Goal: Check status: Check status

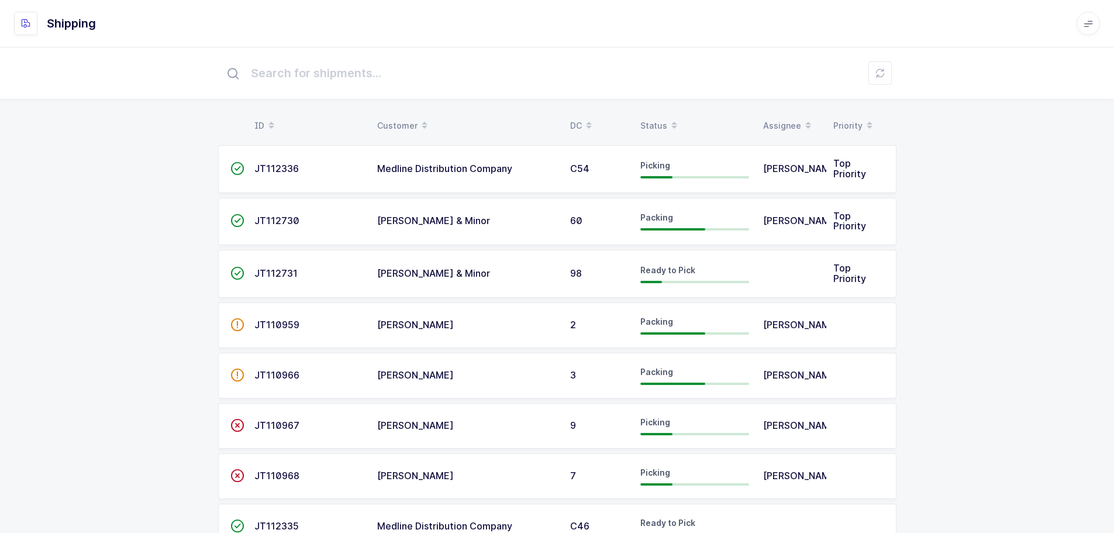
click at [654, 120] on div "Status" at bounding box center [694, 126] width 109 height 20
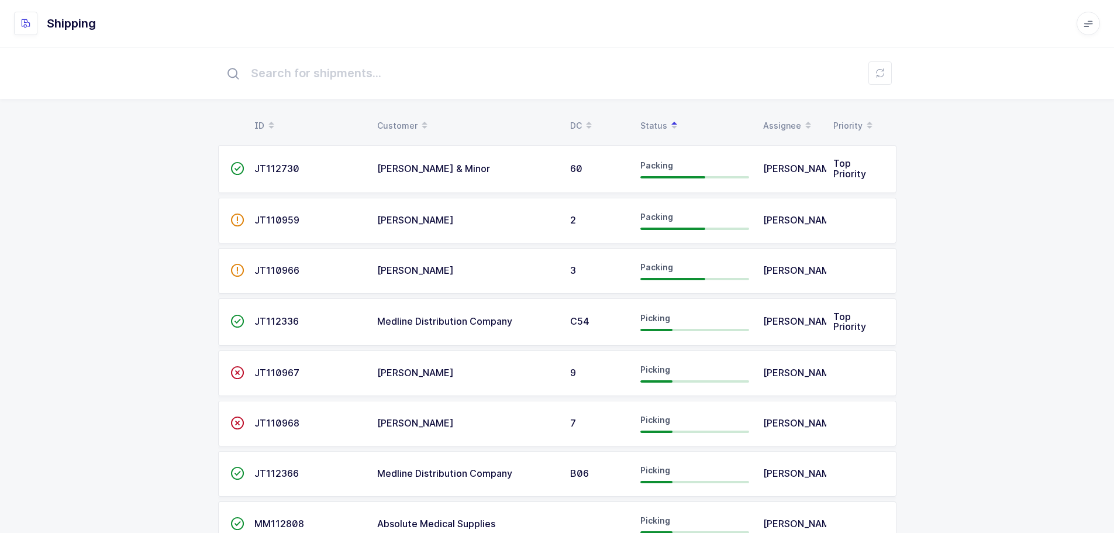
click at [613, 478] on div "B06" at bounding box center [598, 473] width 56 height 11
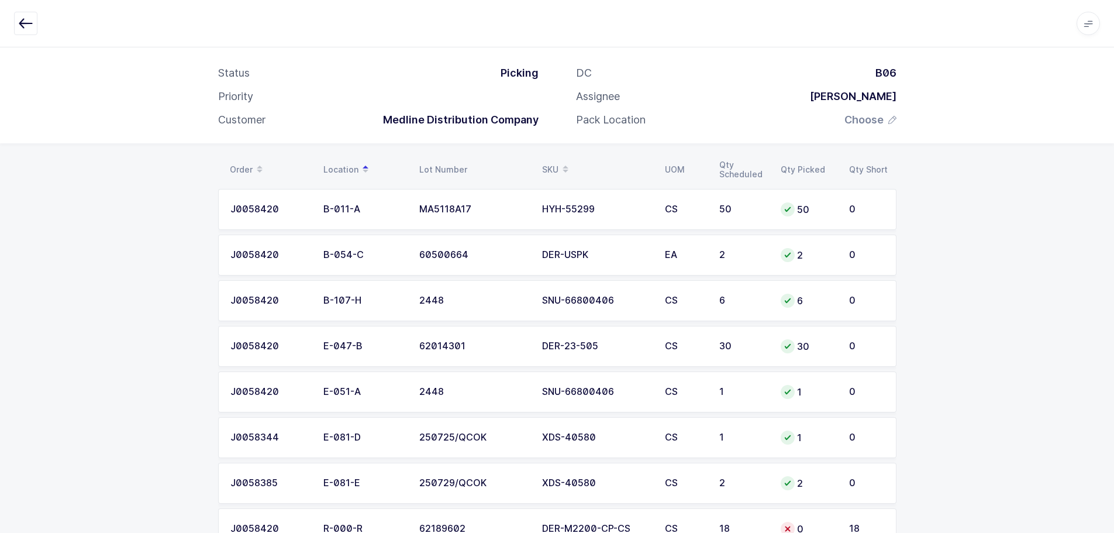
scroll to position [100, 0]
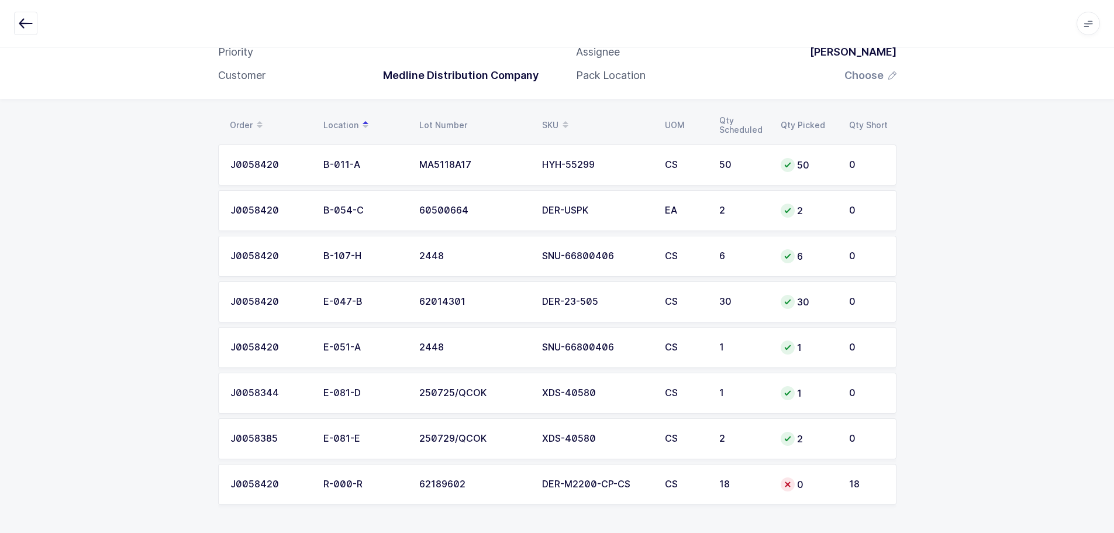
click at [883, 345] on div "0" at bounding box center [866, 347] width 35 height 11
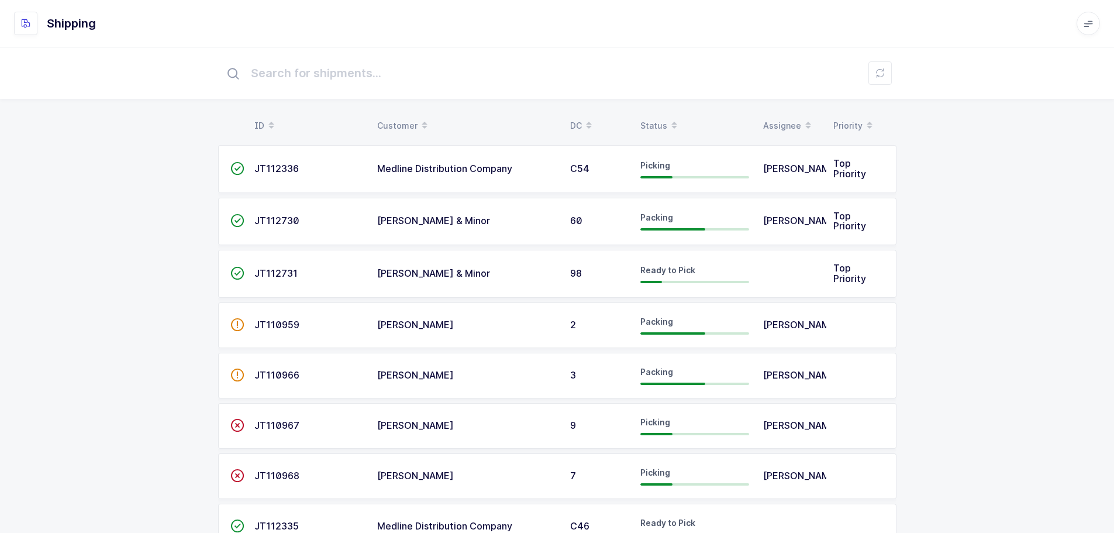
click at [654, 125] on div "Status" at bounding box center [694, 126] width 109 height 20
click at [668, 125] on span at bounding box center [674, 126] width 14 height 20
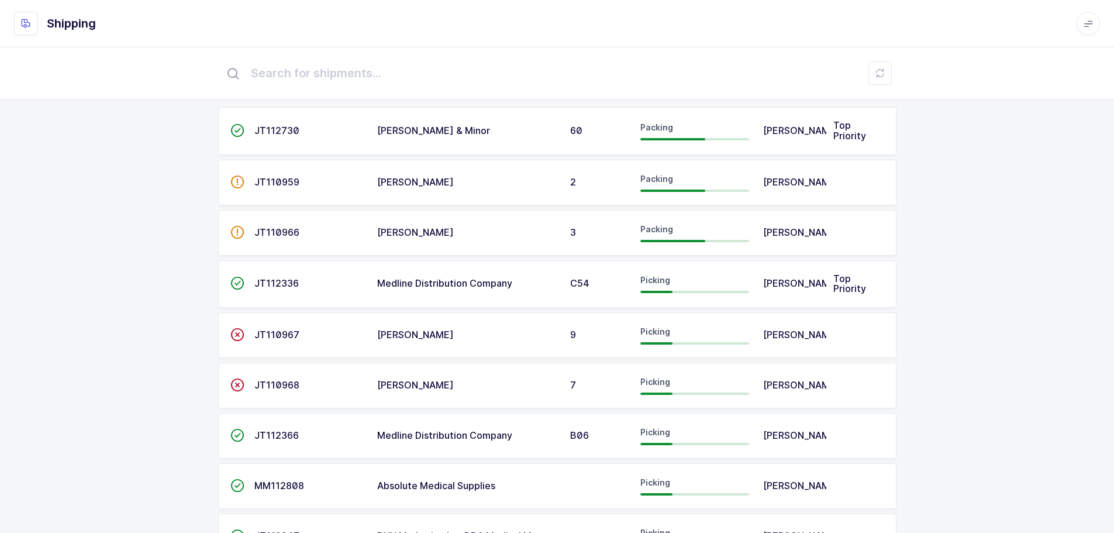
scroll to position [58, 0]
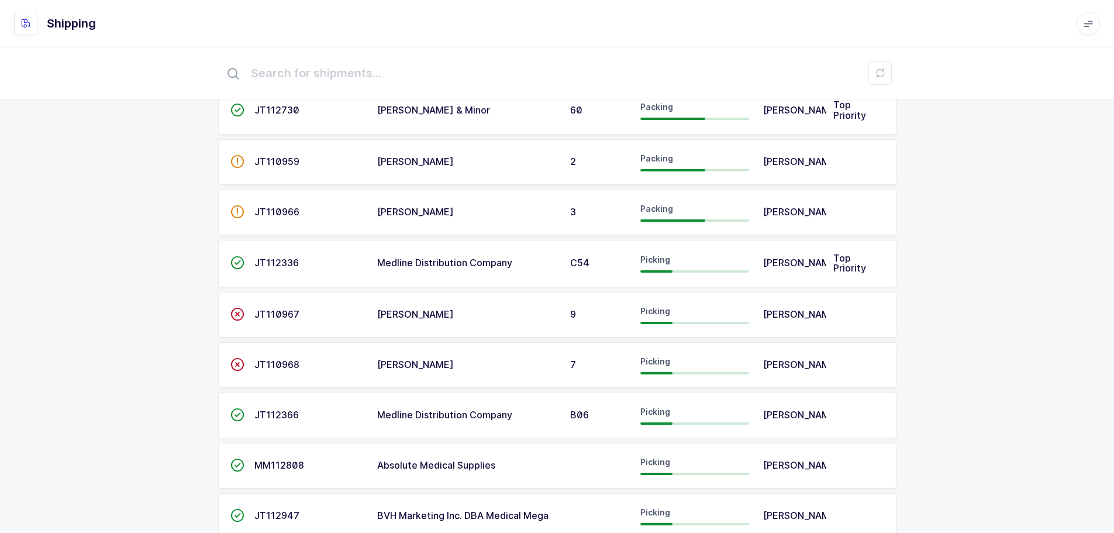
click at [258, 420] on span "JT112366" at bounding box center [276, 415] width 44 height 12
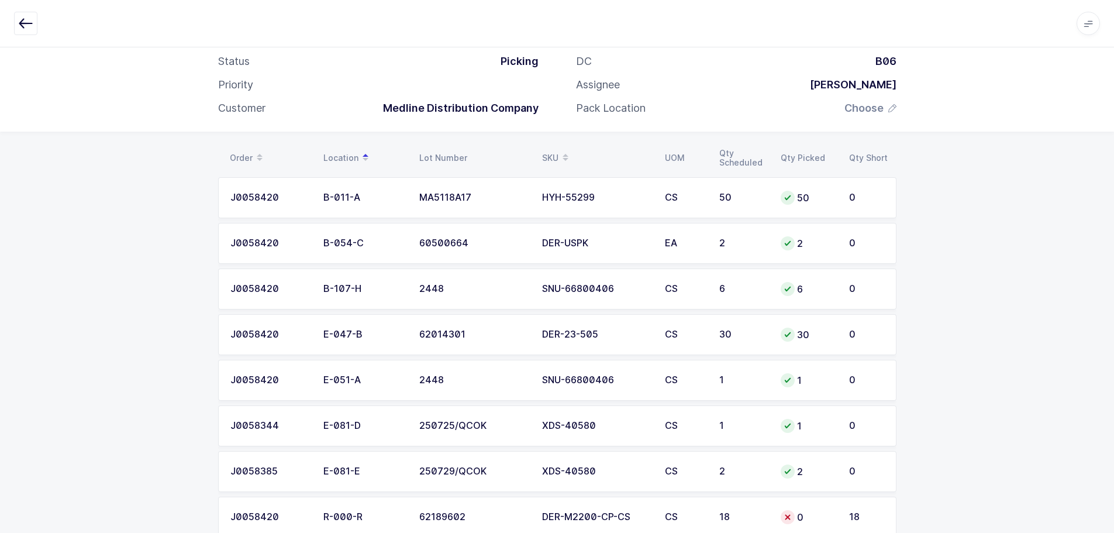
scroll to position [42, 0]
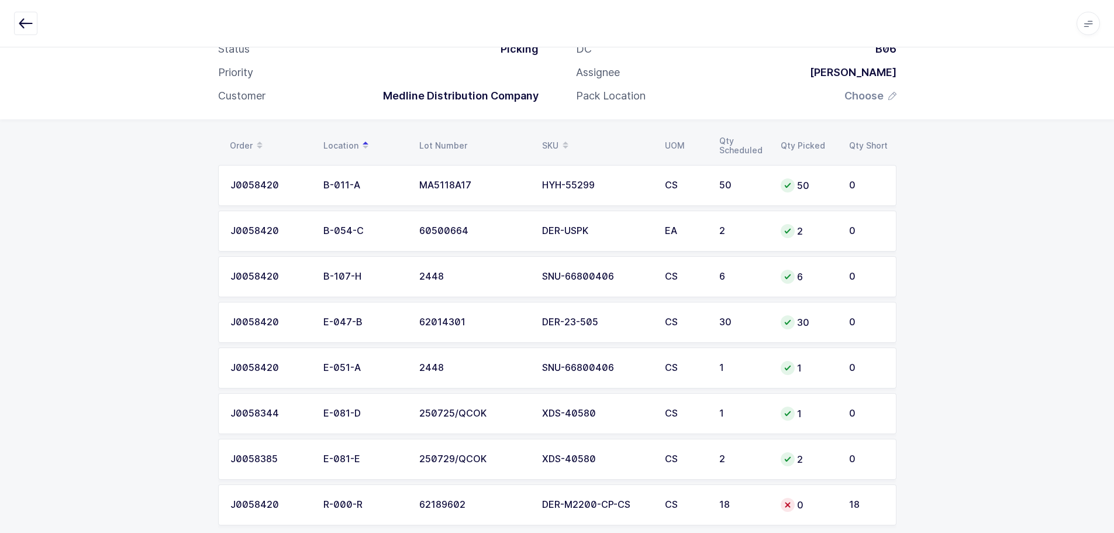
scroll to position [100, 0]
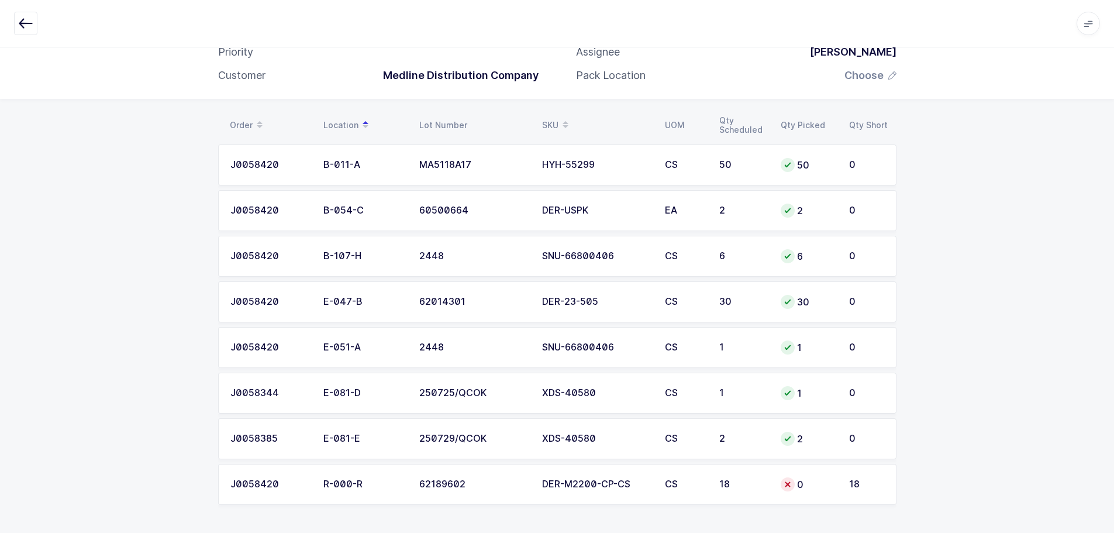
click at [25, 26] on icon "button" at bounding box center [26, 23] width 14 height 14
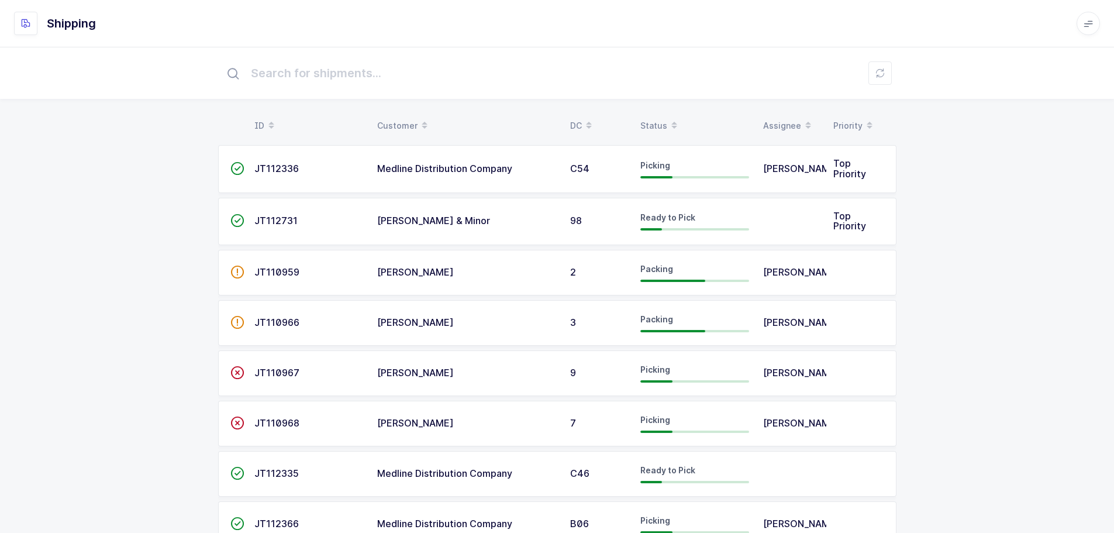
click at [664, 118] on div "Status" at bounding box center [694, 126] width 109 height 20
click at [667, 128] on span at bounding box center [674, 126] width 14 height 20
click at [658, 121] on div "Status" at bounding box center [694, 126] width 109 height 20
click at [653, 121] on div "Status" at bounding box center [694, 126] width 109 height 20
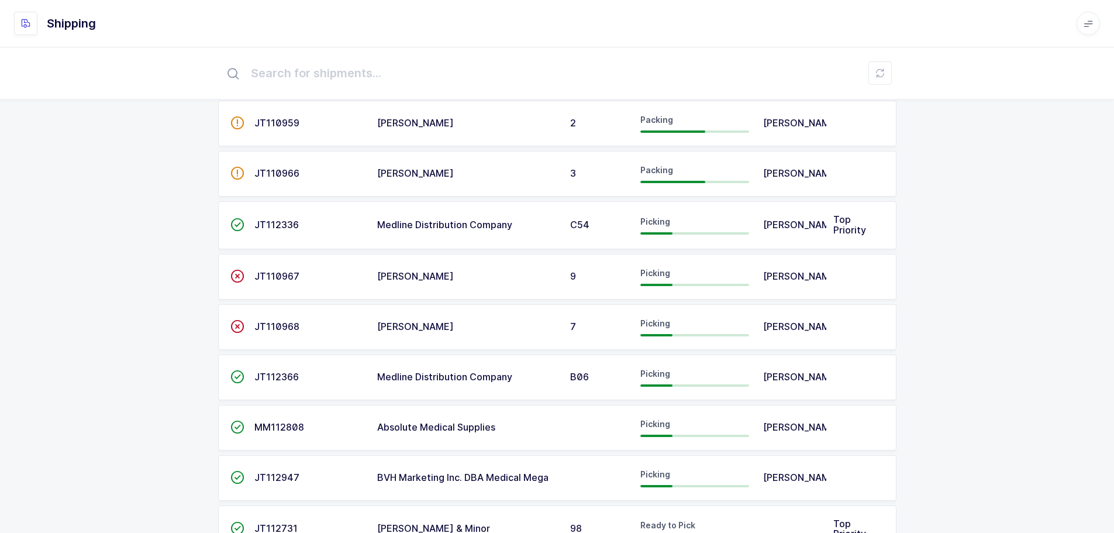
scroll to position [58, 0]
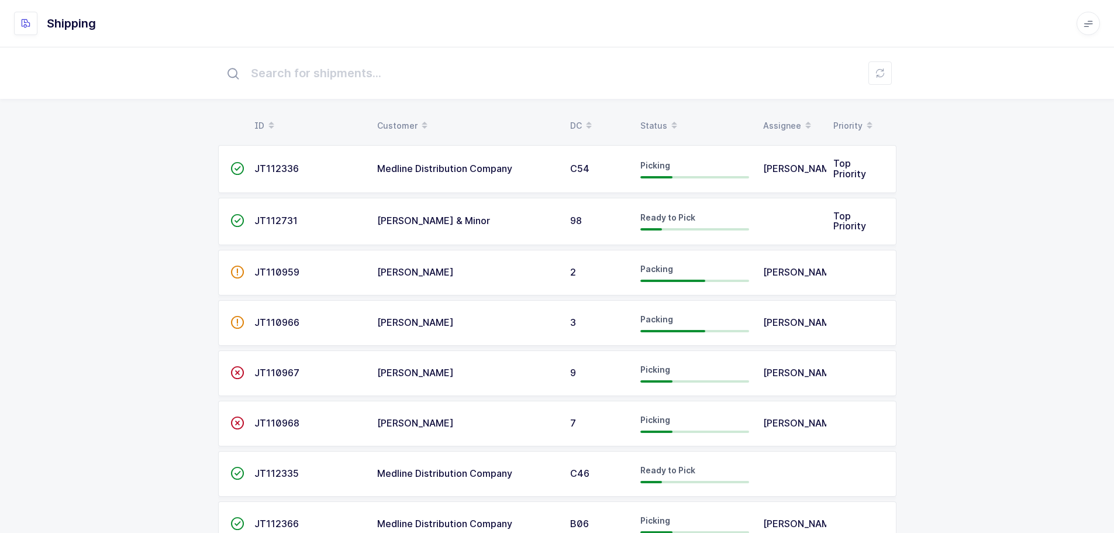
click at [646, 123] on div "Status" at bounding box center [694, 126] width 109 height 20
click at [661, 121] on div "Status" at bounding box center [694, 126] width 109 height 20
click at [651, 123] on div "Status" at bounding box center [694, 126] width 109 height 20
click at [662, 119] on div "Status" at bounding box center [694, 126] width 109 height 20
click at [658, 122] on div "Status" at bounding box center [694, 126] width 109 height 20
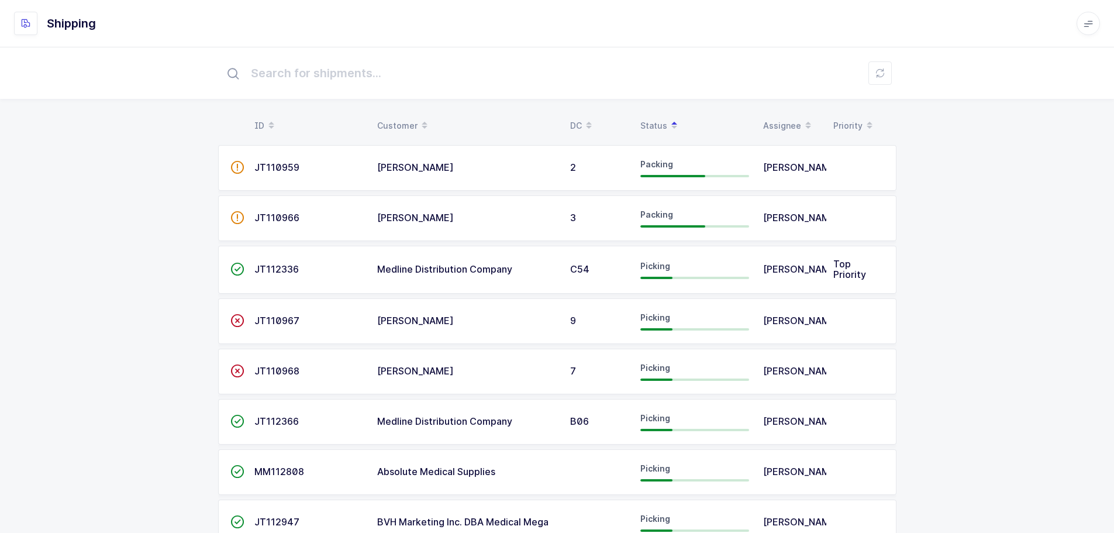
click at [695, 431] on div at bounding box center [694, 429] width 109 height 2
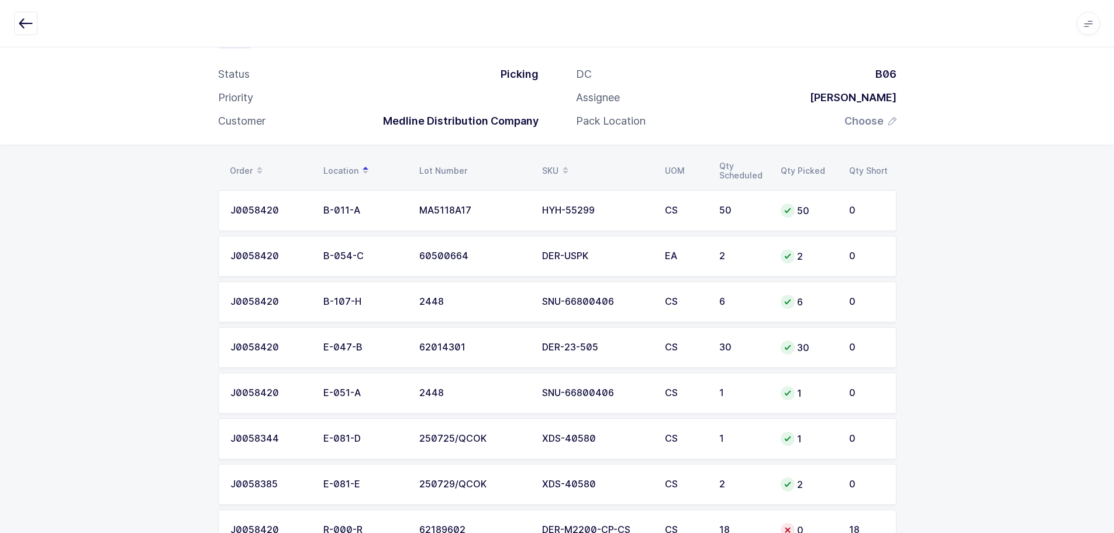
scroll to position [100, 0]
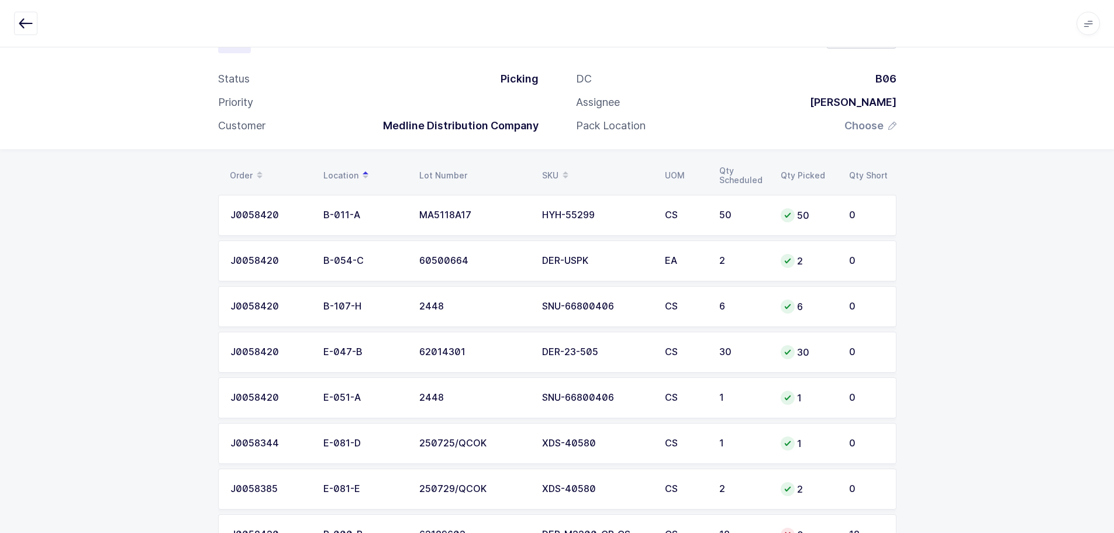
scroll to position [100, 0]
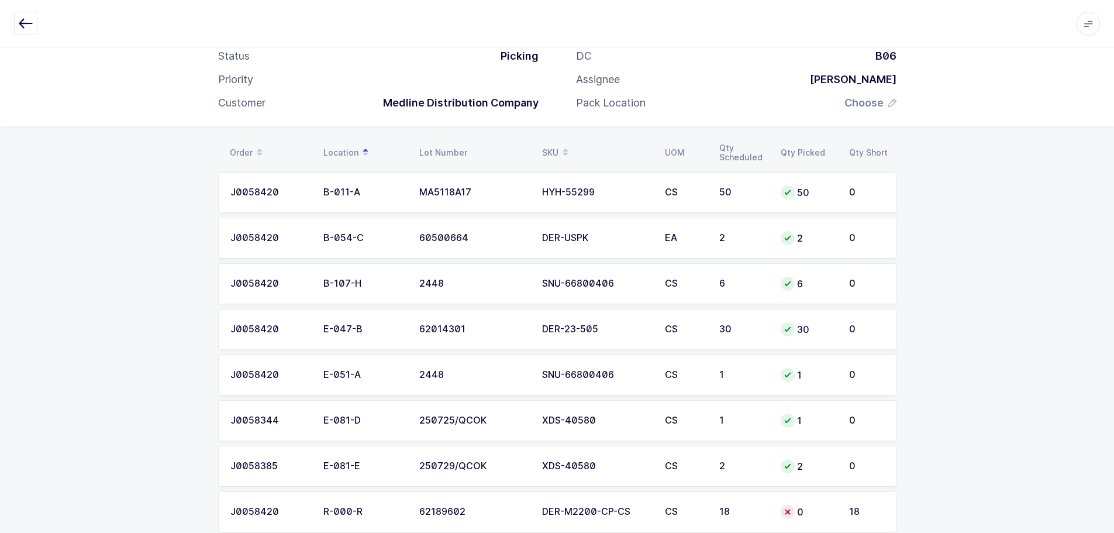
scroll to position [100, 0]
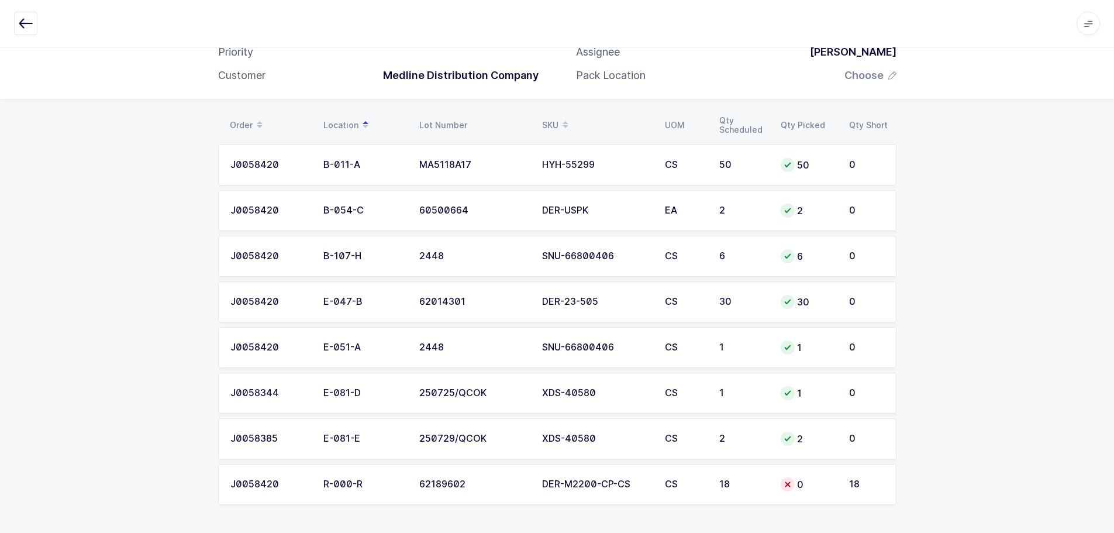
click at [34, 18] on button "button" at bounding box center [25, 23] width 23 height 23
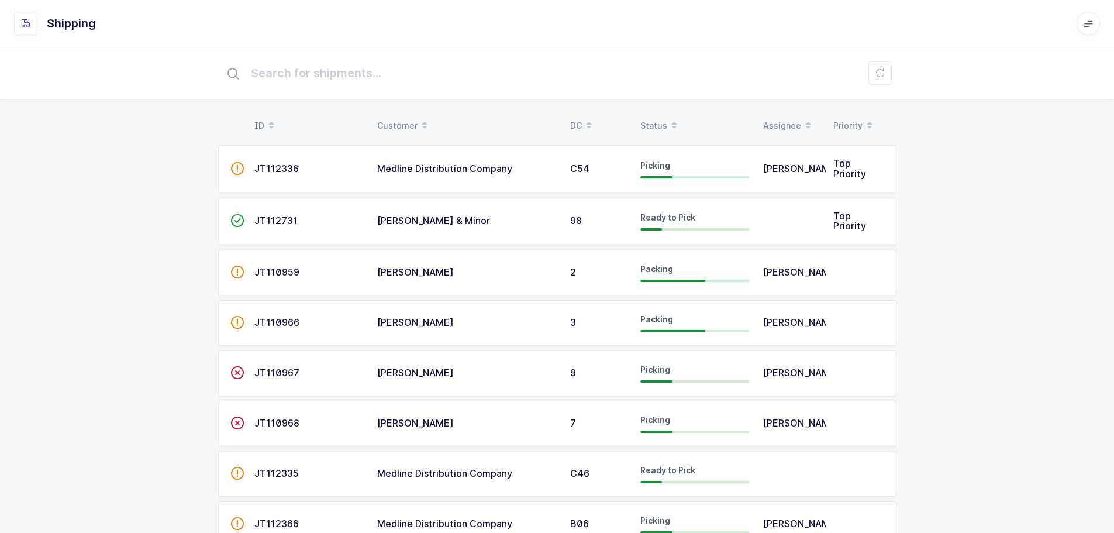
click at [667, 121] on span at bounding box center [674, 126] width 14 height 20
click at [656, 121] on div "Status" at bounding box center [694, 126] width 109 height 20
click at [662, 116] on div "Status" at bounding box center [694, 126] width 109 height 20
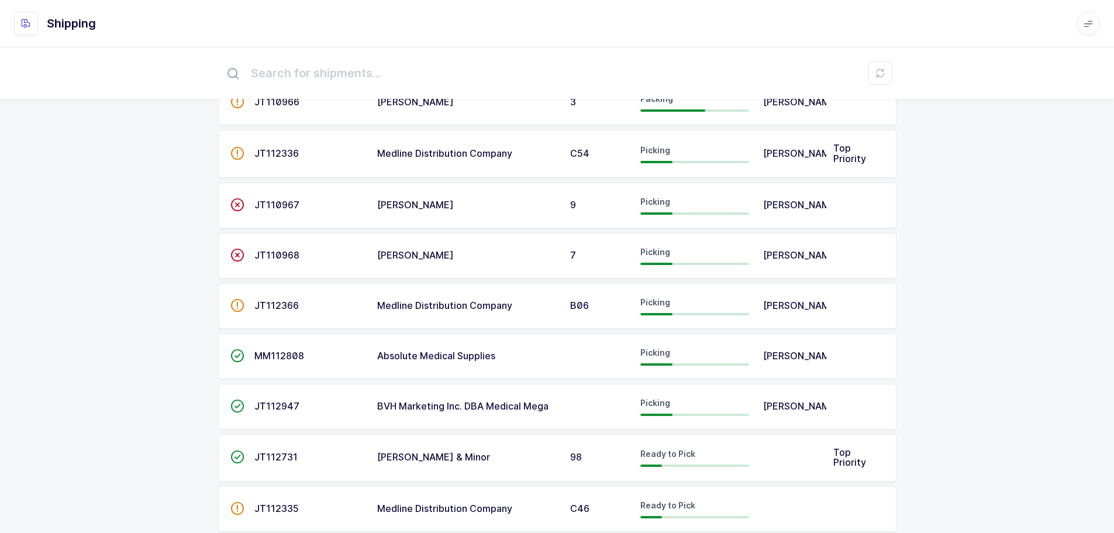
scroll to position [117, 0]
click at [240, 400] on td "" at bounding box center [232, 405] width 29 height 46
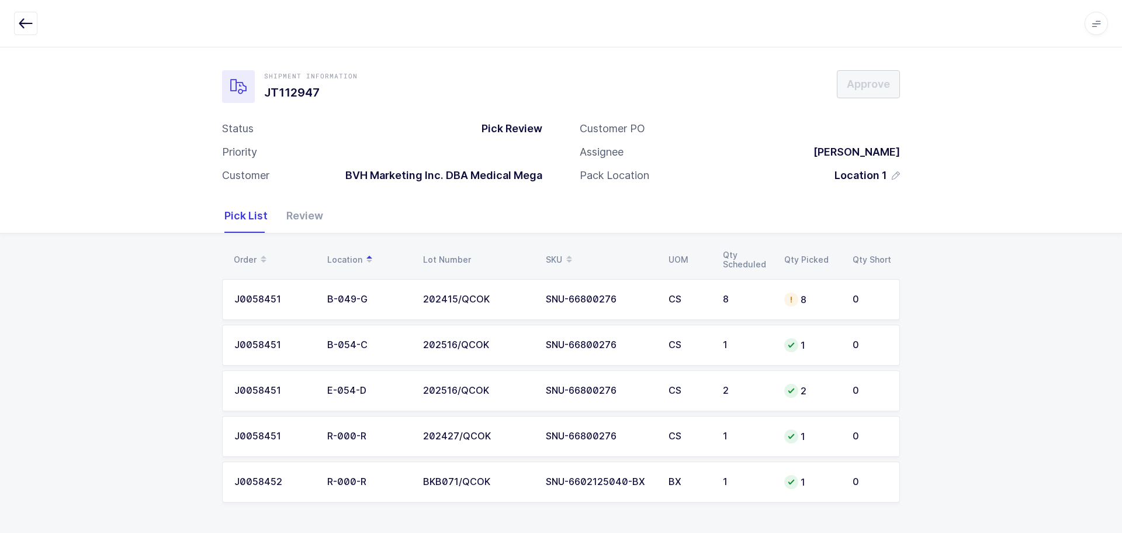
click at [710, 291] on td "CS" at bounding box center [689, 299] width 54 height 41
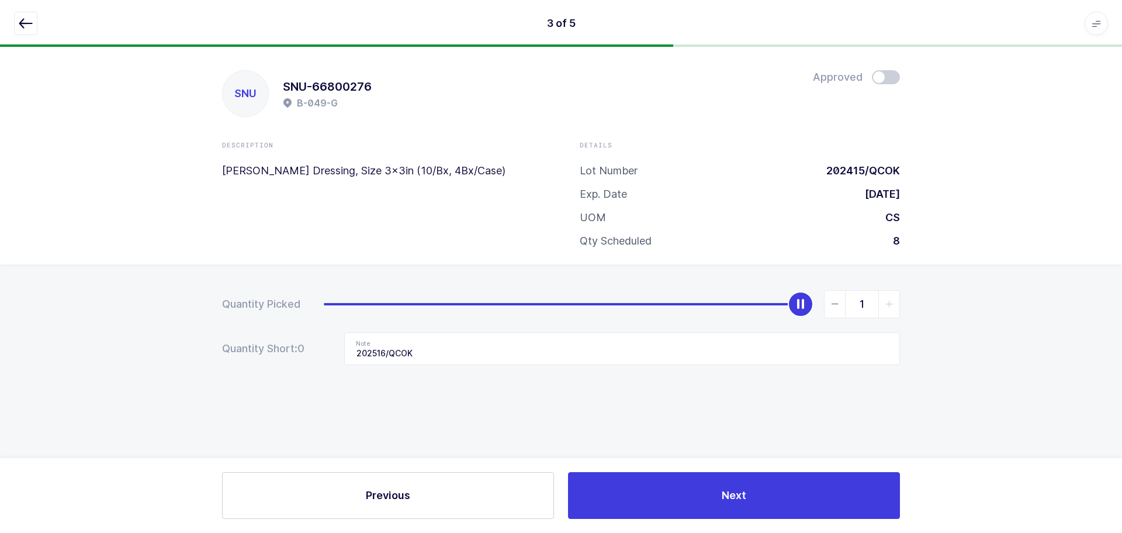
type input "0"
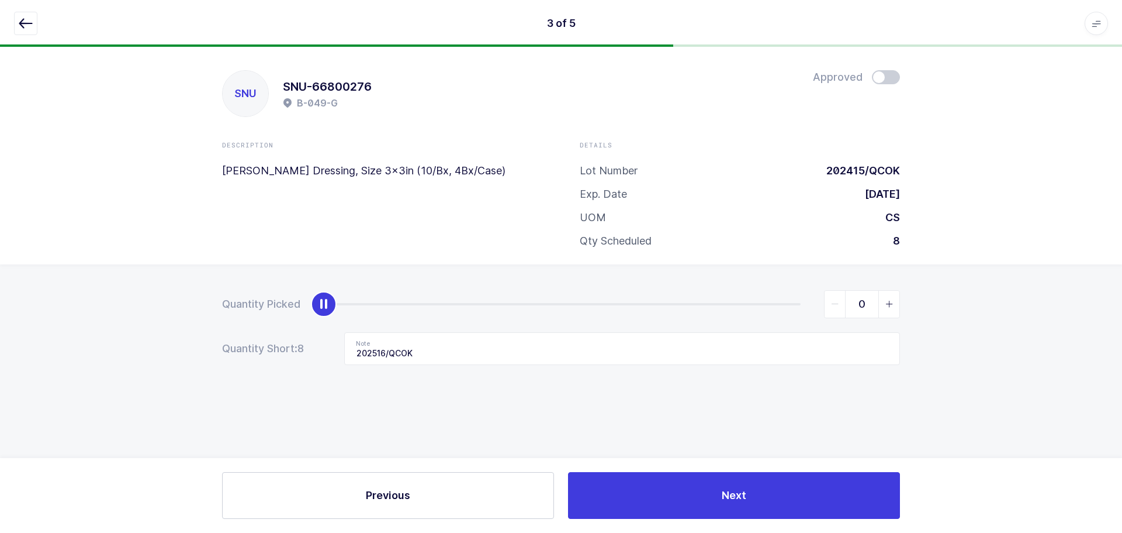
drag, startPoint x: 797, startPoint y: 307, endPoint x: 224, endPoint y: 310, distance: 572.9
click at [204, 317] on div "Quantity Picked 0 Quantity Short: 8 Note 202516/QCOK" at bounding box center [561, 368] width 1122 height 208
drag, startPoint x: 427, startPoint y: 350, endPoint x: 257, endPoint y: 342, distance: 170.3
click at [257, 342] on div "Quantity Short: 8 Note 202516/QCOK" at bounding box center [561, 348] width 678 height 33
click at [28, 18] on icon "button" at bounding box center [26, 23] width 14 height 14
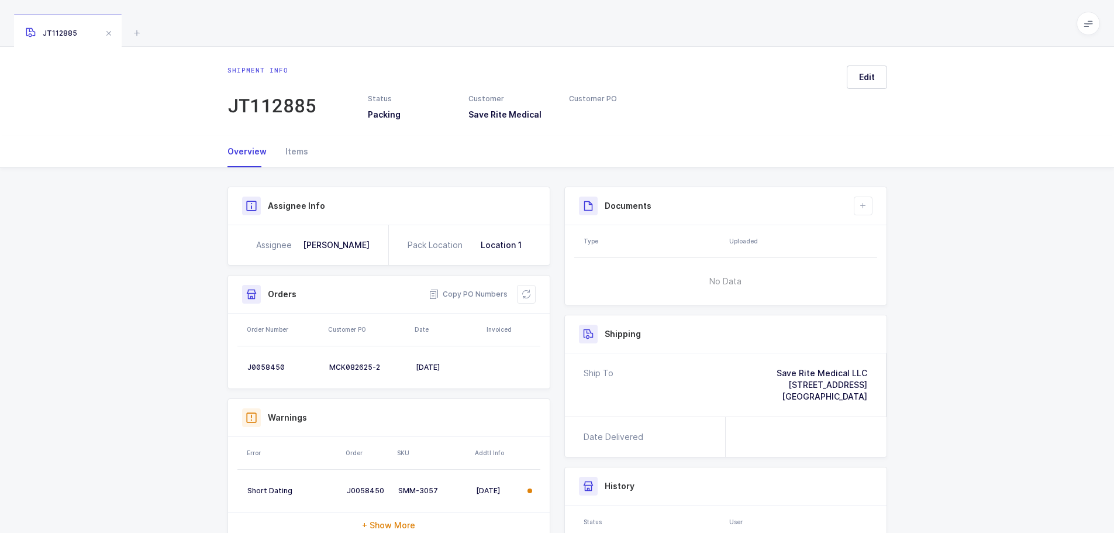
click at [142, 33] on icon at bounding box center [137, 33] width 14 height 14
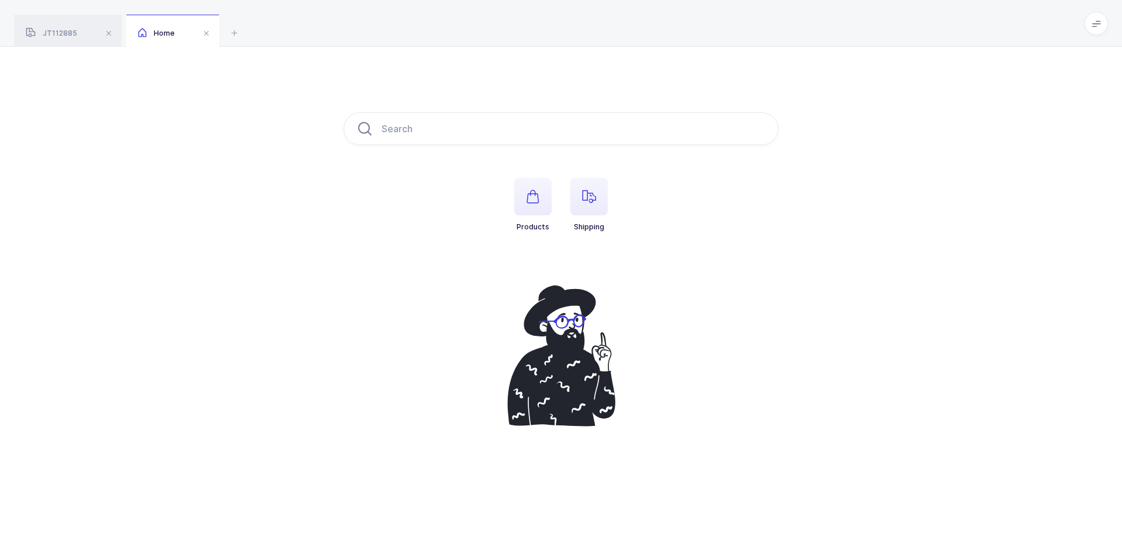
click at [578, 196] on span "button" at bounding box center [589, 196] width 37 height 37
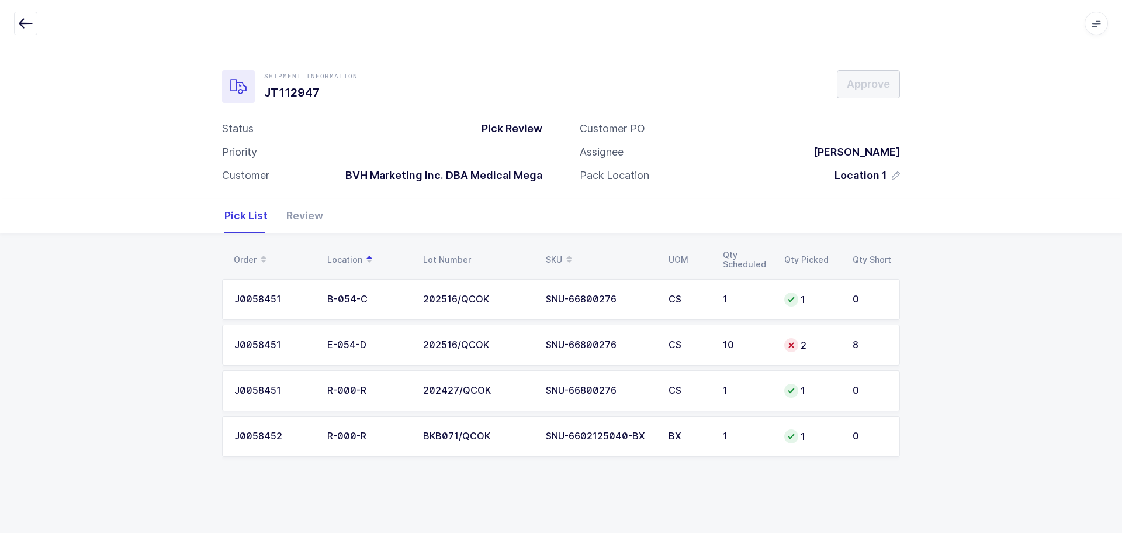
click at [734, 355] on td "10" at bounding box center [746, 344] width 61 height 41
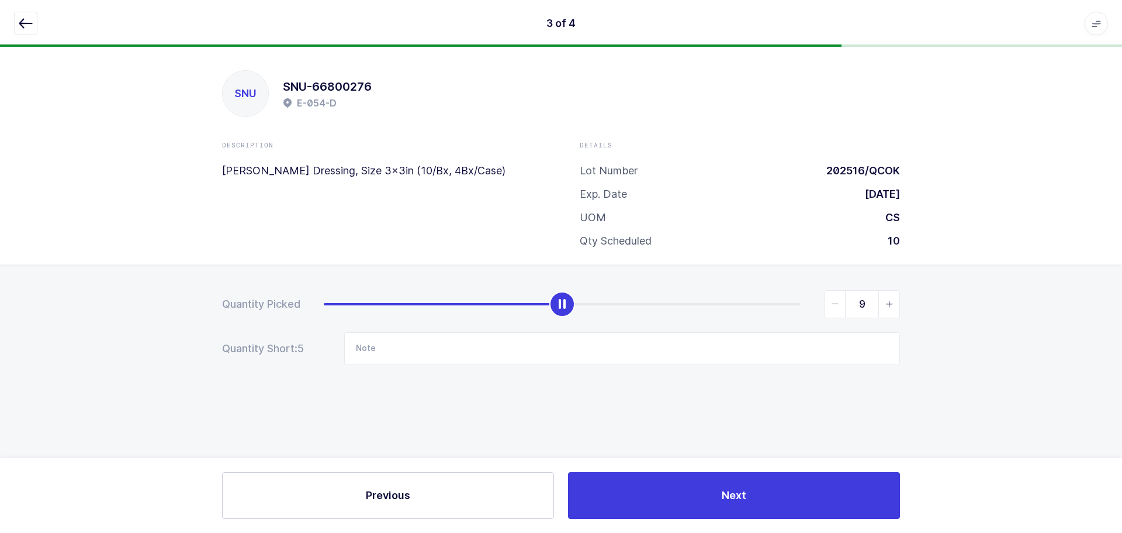
type input "10"
drag, startPoint x: 439, startPoint y: 295, endPoint x: 913, endPoint y: 484, distance: 510.5
click at [1119, 273] on div "Quantity Picked 10 Quantity Short: 0 Note" at bounding box center [561, 368] width 1122 height 208
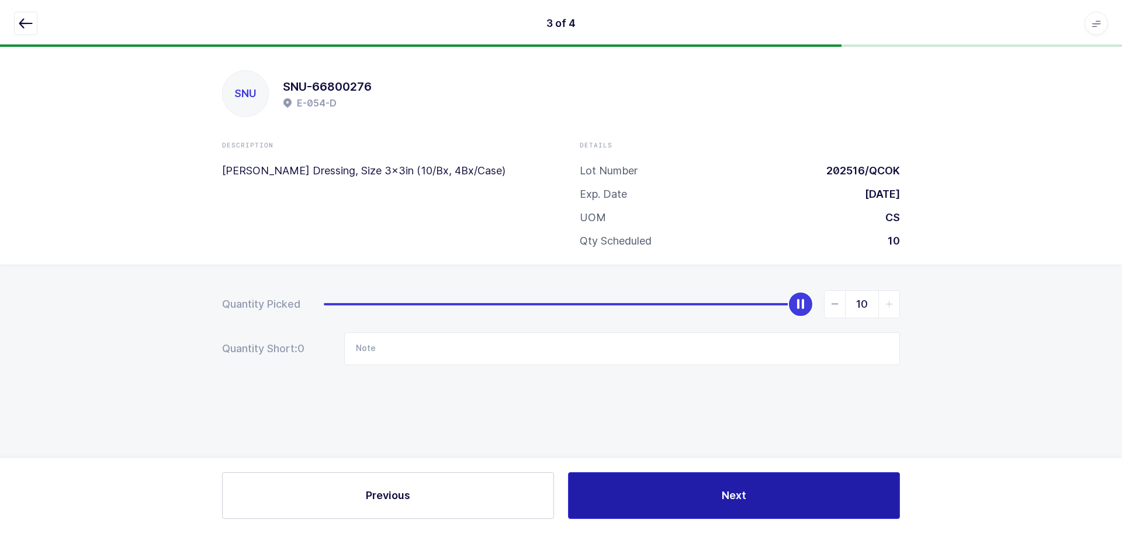
click at [703, 505] on button "Next" at bounding box center [734, 495] width 332 height 47
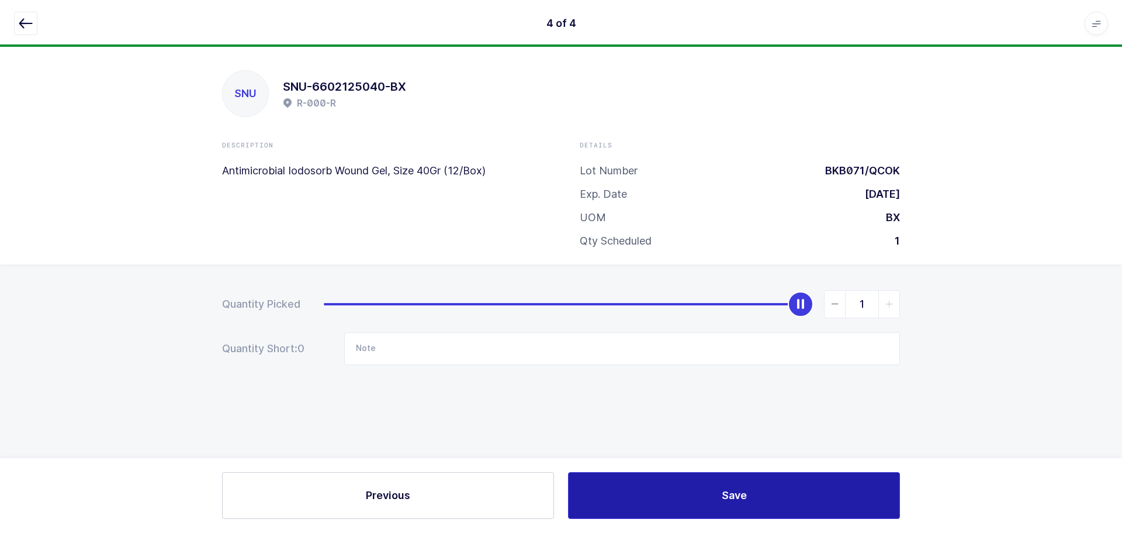
click at [699, 499] on button "Save" at bounding box center [734, 495] width 332 height 47
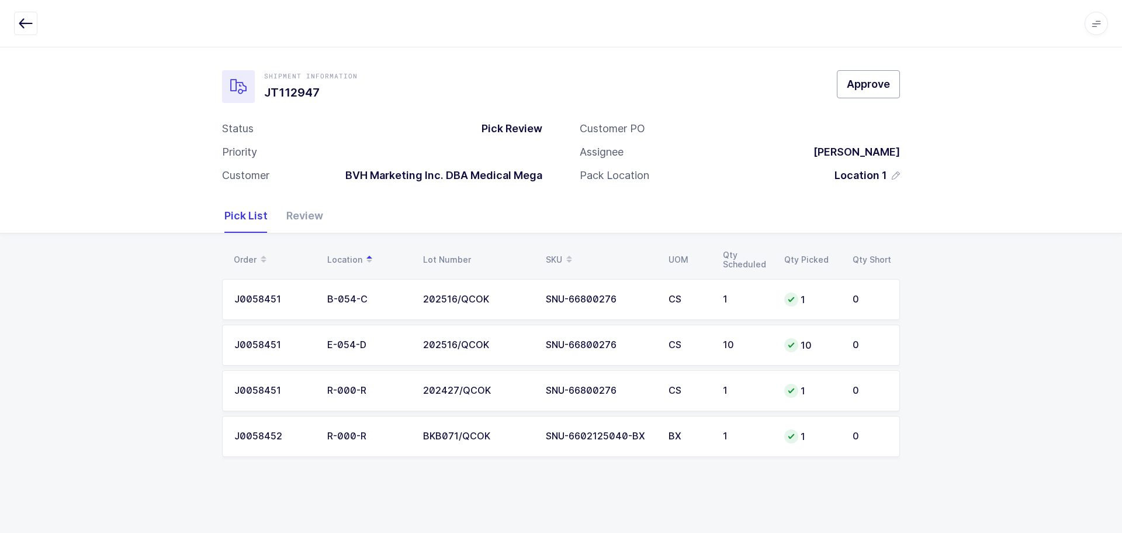
click at [868, 84] on span "Approve" at bounding box center [868, 84] width 43 height 15
click at [305, 217] on div "Review" at bounding box center [300, 216] width 46 height 34
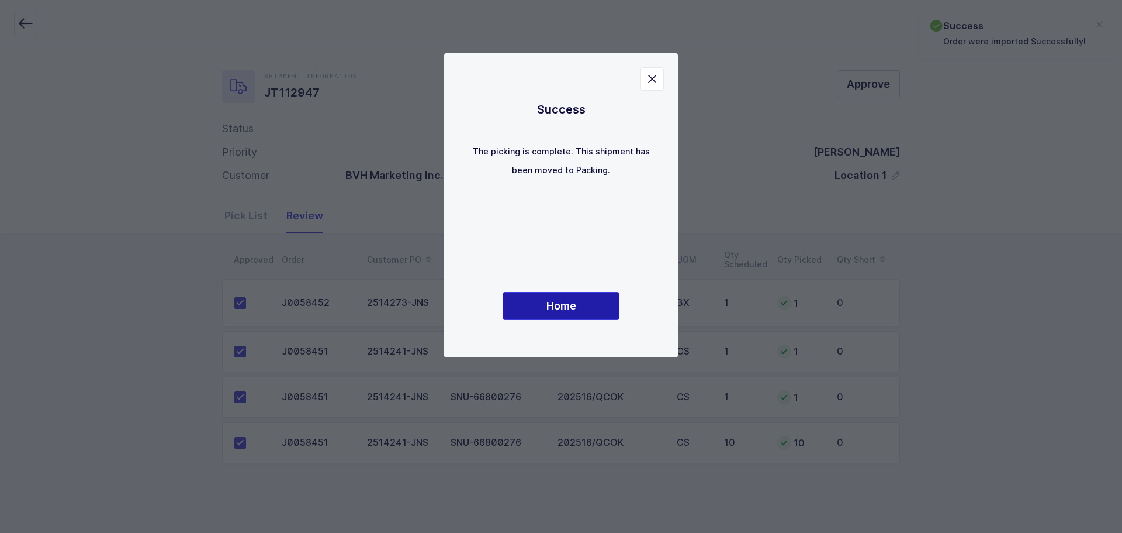
click at [561, 311] on span "Home" at bounding box center [562, 305] width 30 height 15
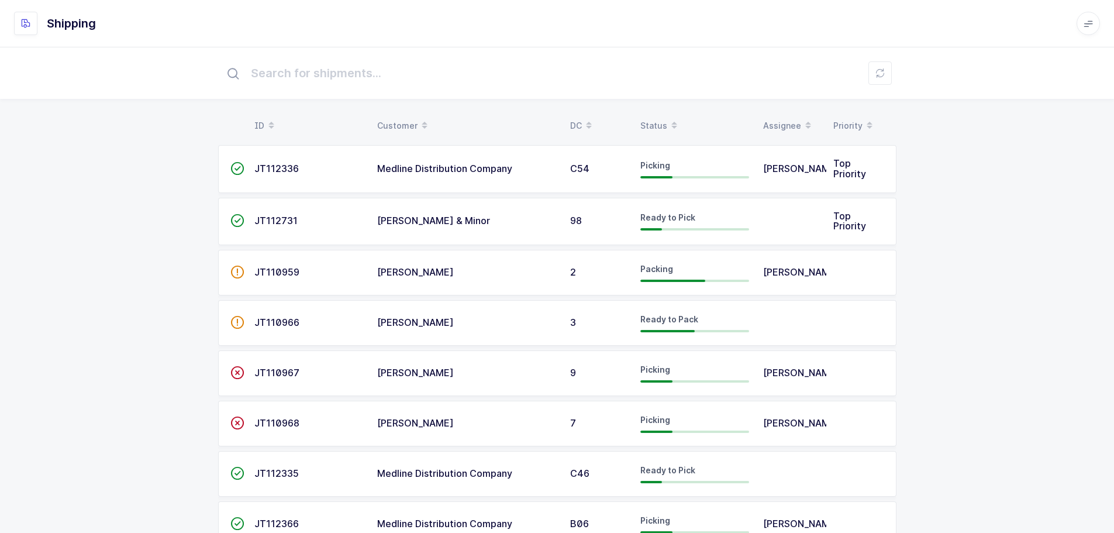
click at [647, 119] on div "Status" at bounding box center [694, 126] width 109 height 20
click at [650, 118] on div "Status" at bounding box center [694, 126] width 109 height 20
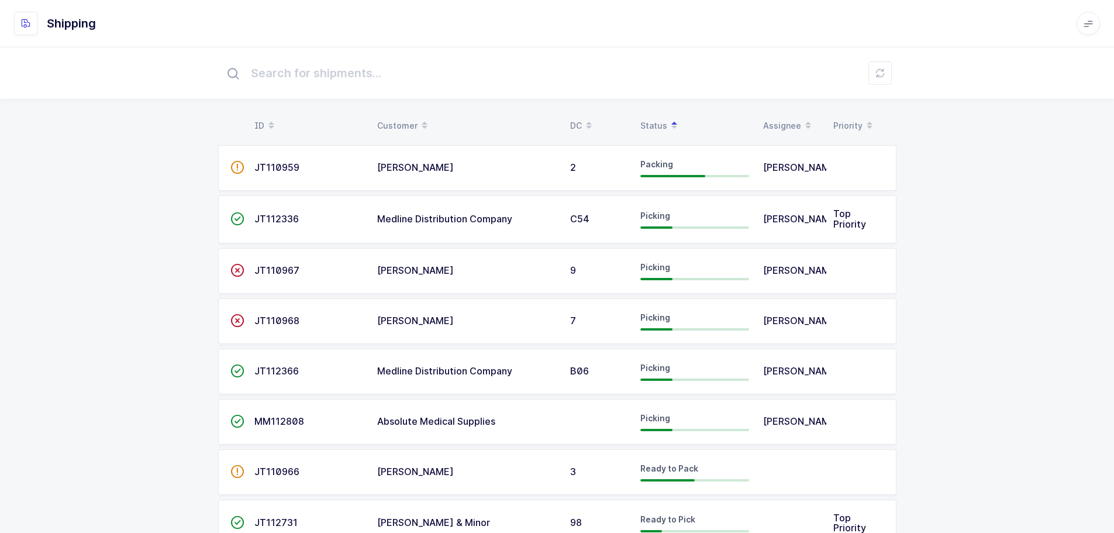
click at [606, 395] on table " JT110959 Henry Schein 2 Packing Juan Walker  JT112336 Medline Distribution C…" at bounding box center [557, 471] width 678 height 662
click at [610, 380] on td "B06" at bounding box center [598, 371] width 70 height 46
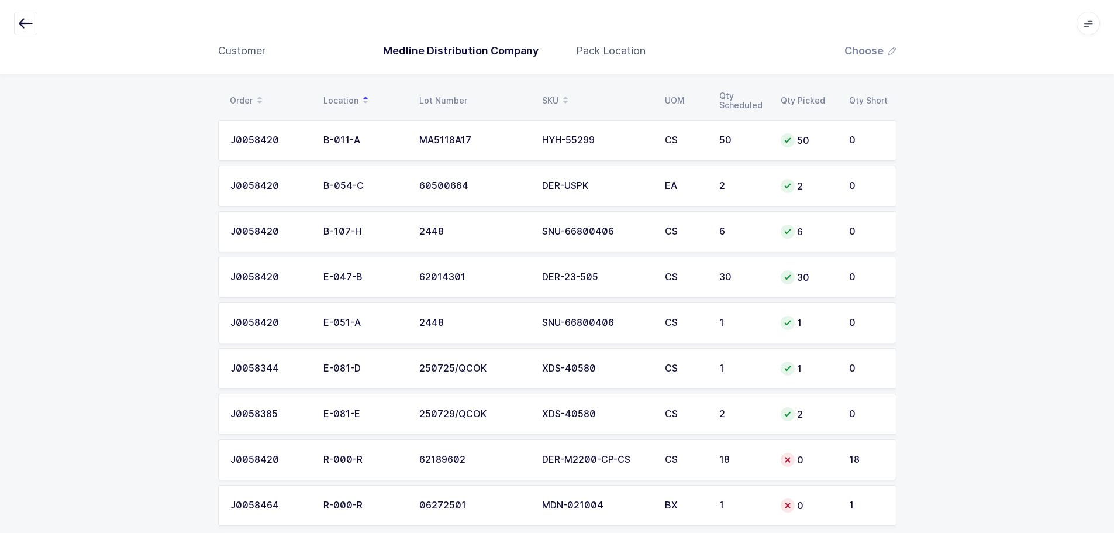
scroll to position [146, 0]
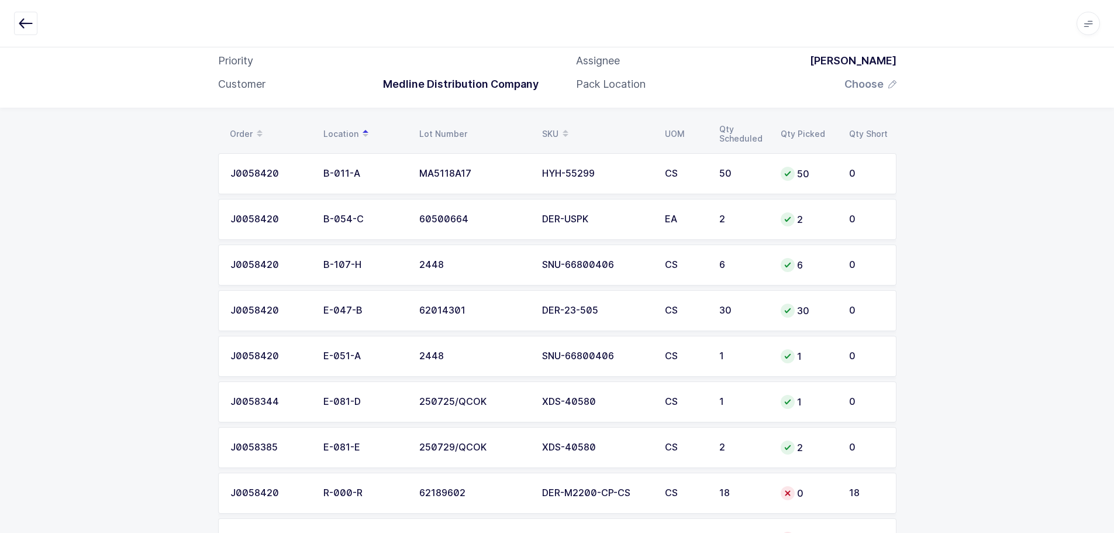
scroll to position [146, 0]
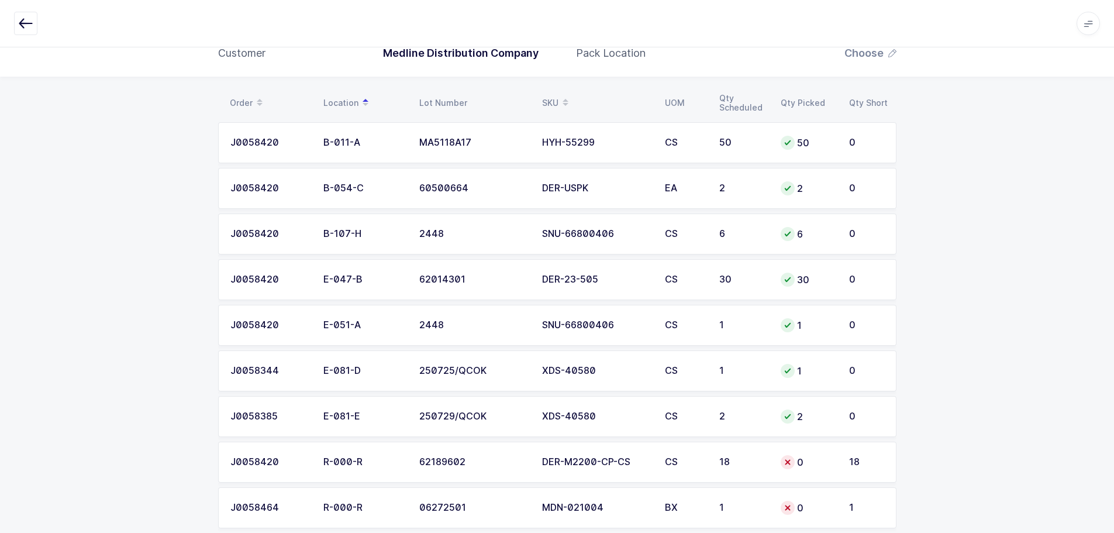
scroll to position [146, 0]
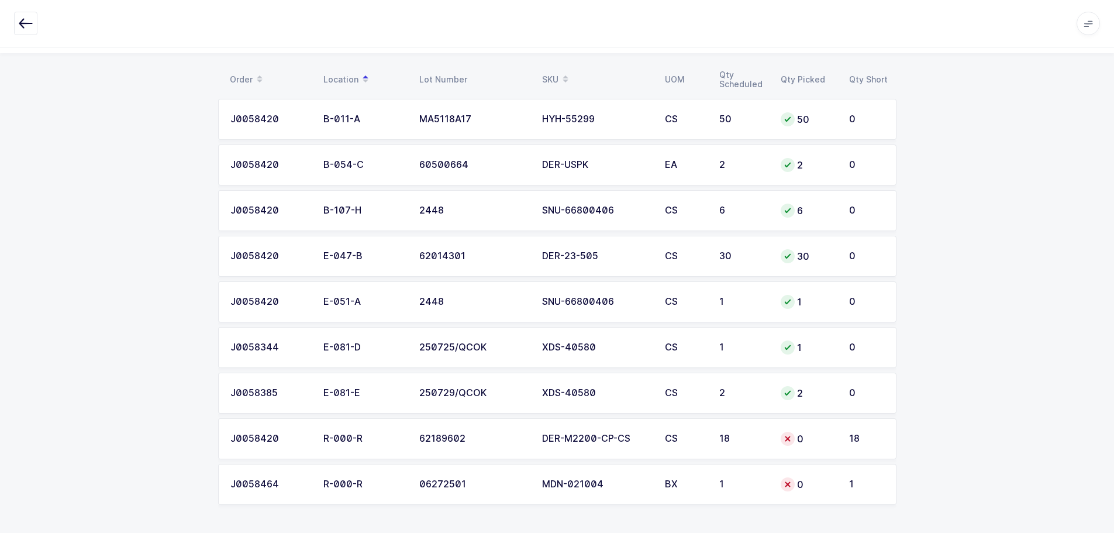
click at [23, 19] on icon "button" at bounding box center [26, 23] width 14 height 14
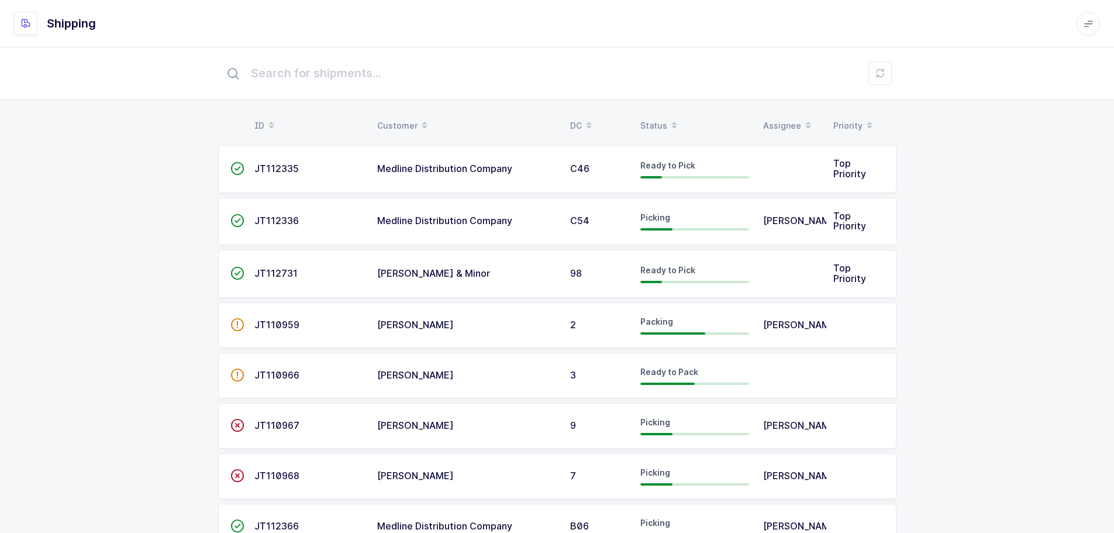
click at [648, 120] on div "Status" at bounding box center [694, 126] width 109 height 20
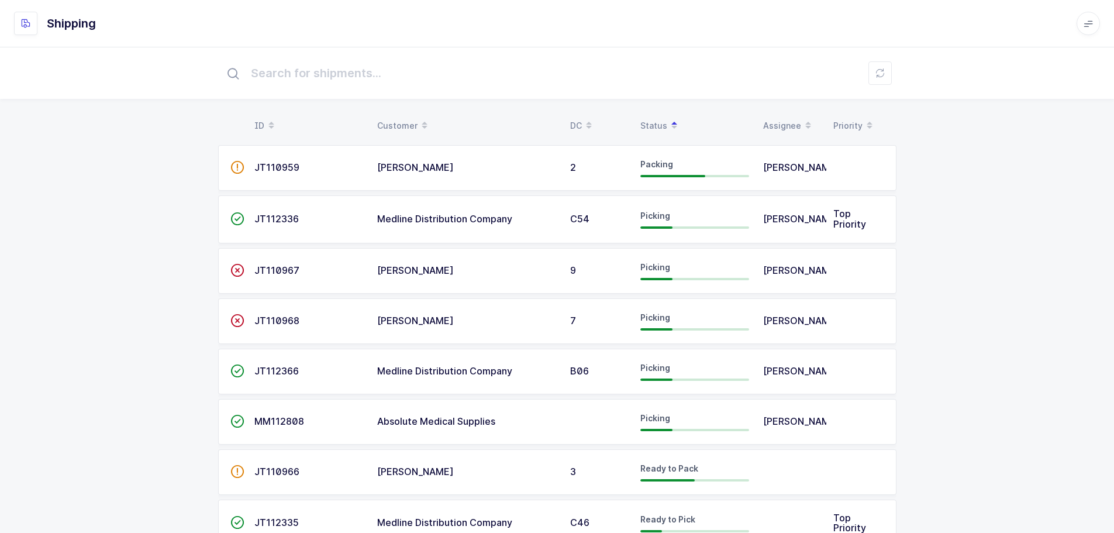
click at [661, 118] on div "Status" at bounding box center [694, 126] width 109 height 20
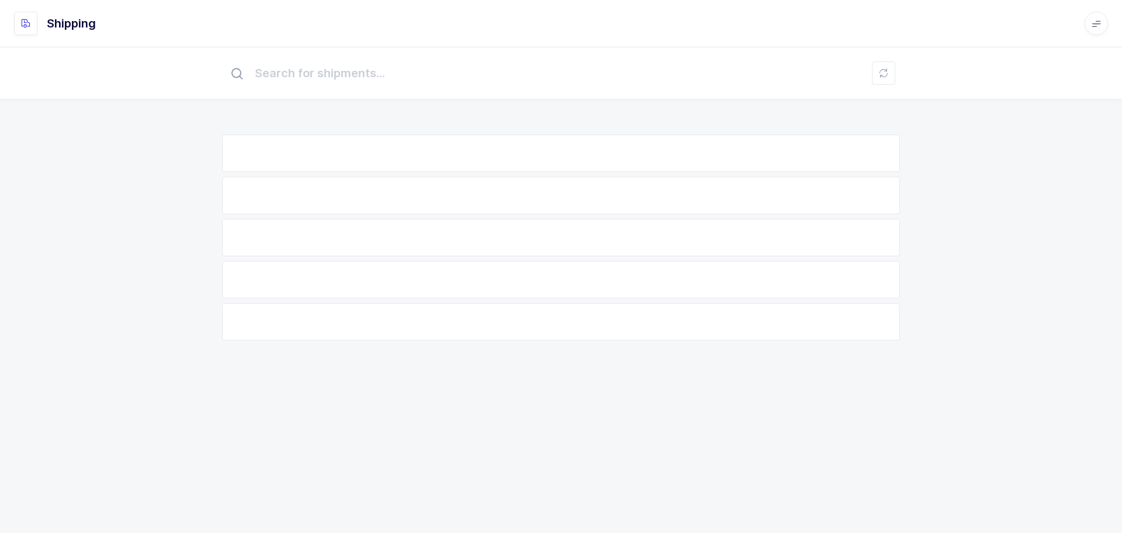
click at [661, 118] on div "ID Customer DC Status Assignee Priority No Data" at bounding box center [561, 205] width 1122 height 317
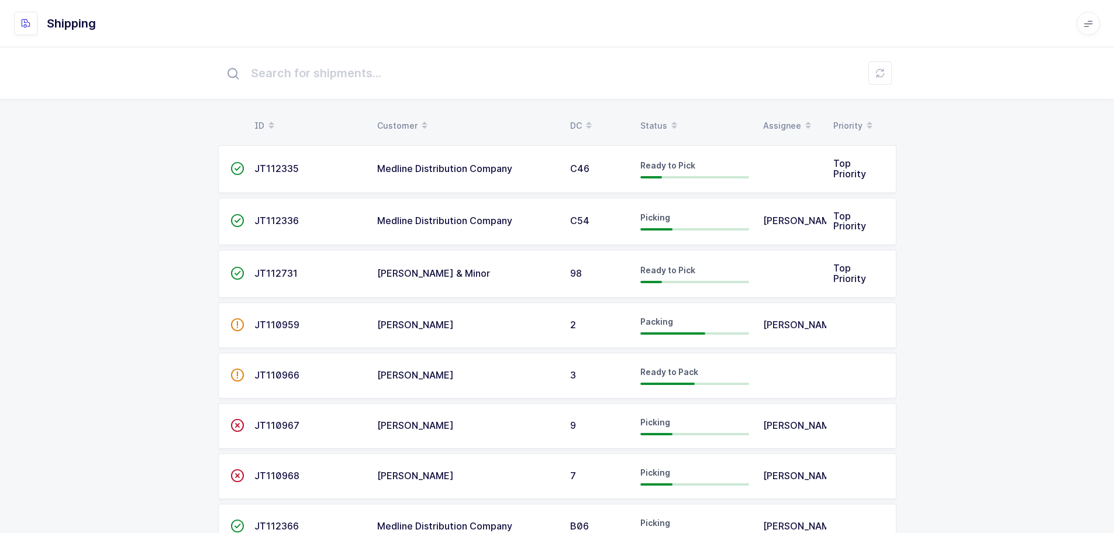
click at [655, 122] on div "Status" at bounding box center [694, 126] width 109 height 20
click at [652, 117] on div "Status" at bounding box center [694, 126] width 109 height 20
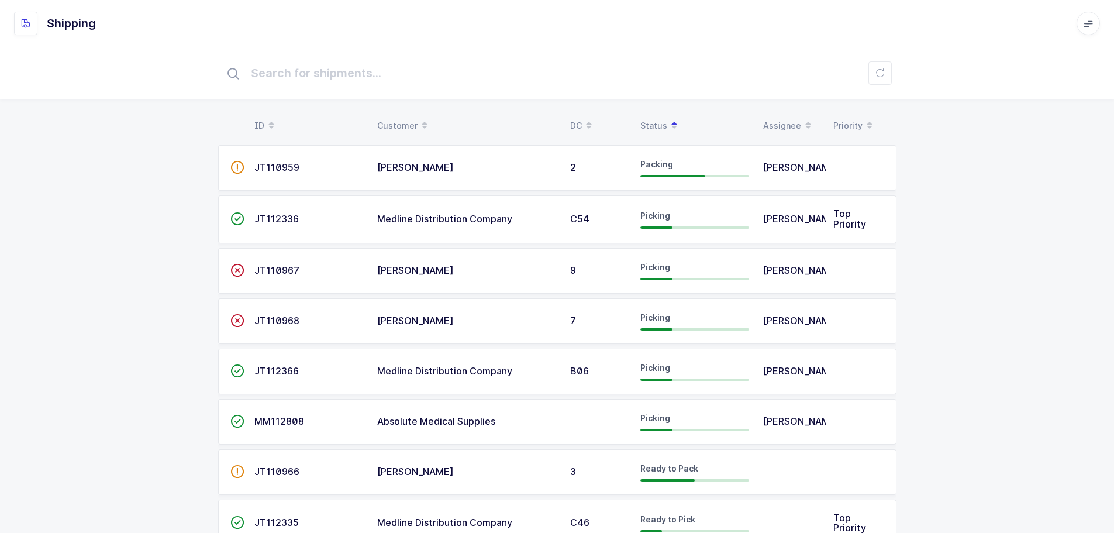
click at [248, 271] on td "JT110967" at bounding box center [308, 271] width 123 height 46
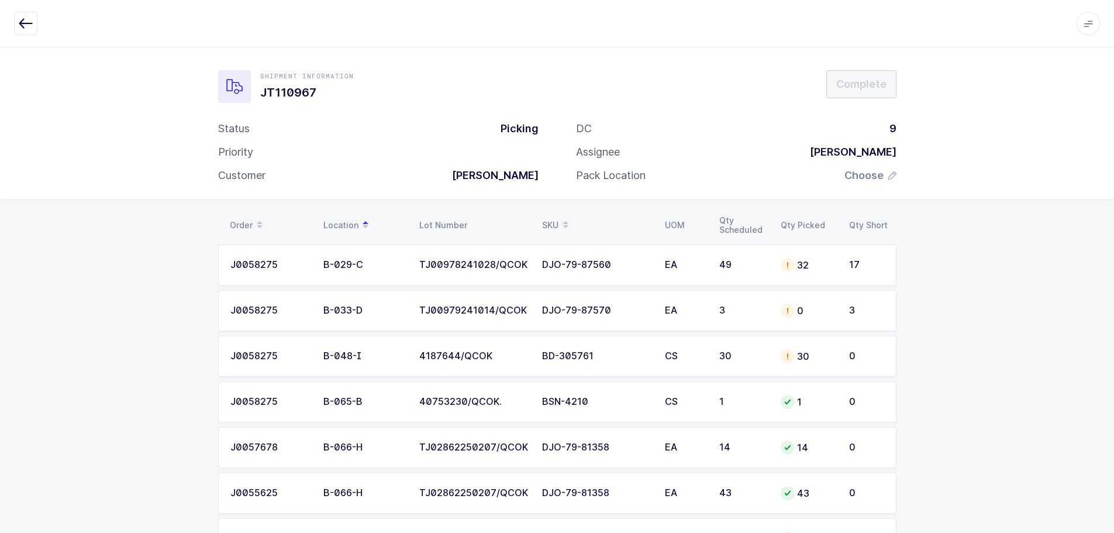
click at [33, 22] on button "button" at bounding box center [25, 23] width 23 height 23
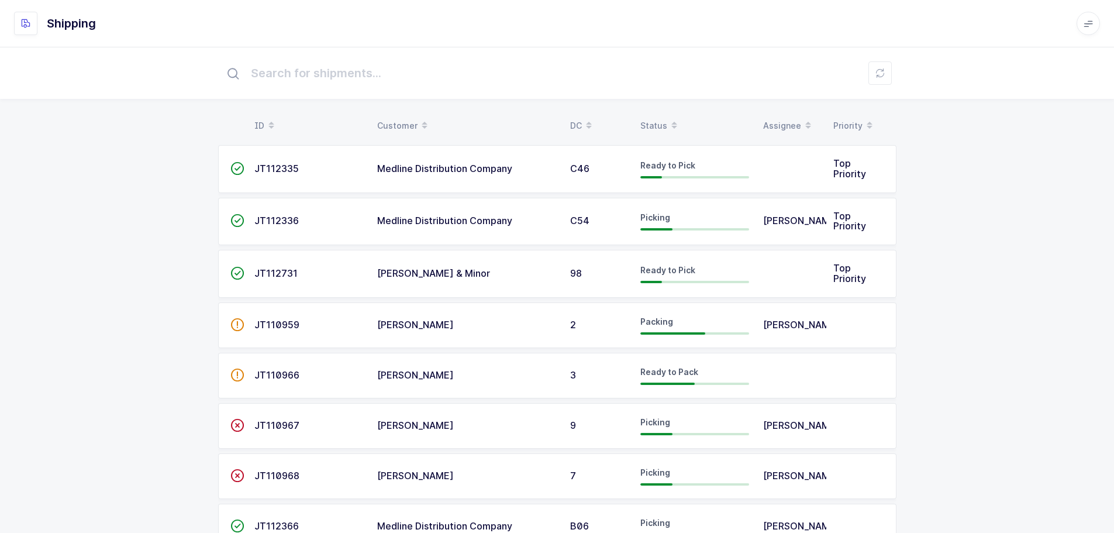
click at [653, 121] on div "Status" at bounding box center [694, 126] width 109 height 20
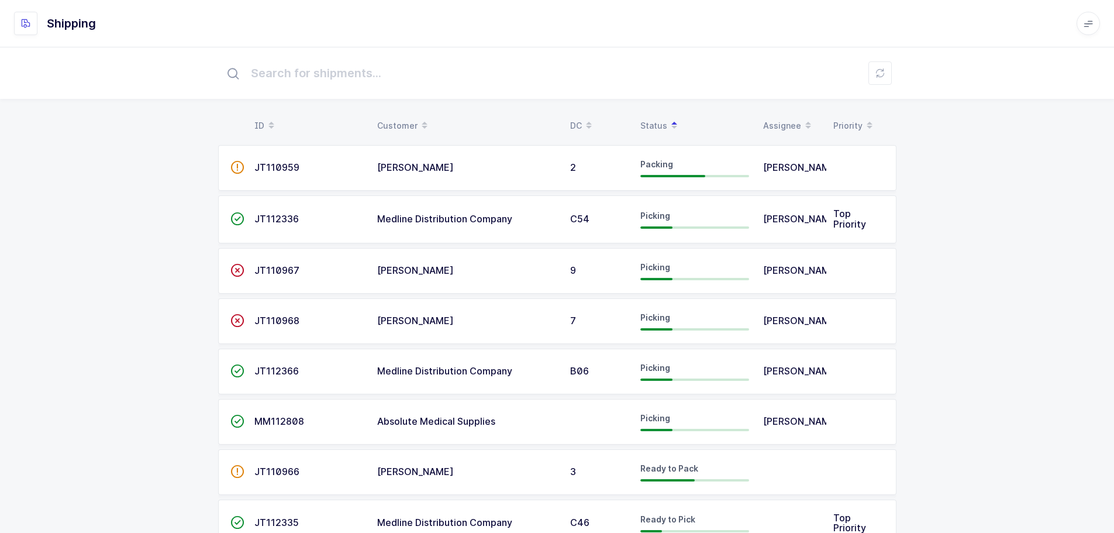
click at [268, 264] on td "JT110967" at bounding box center [308, 271] width 123 height 46
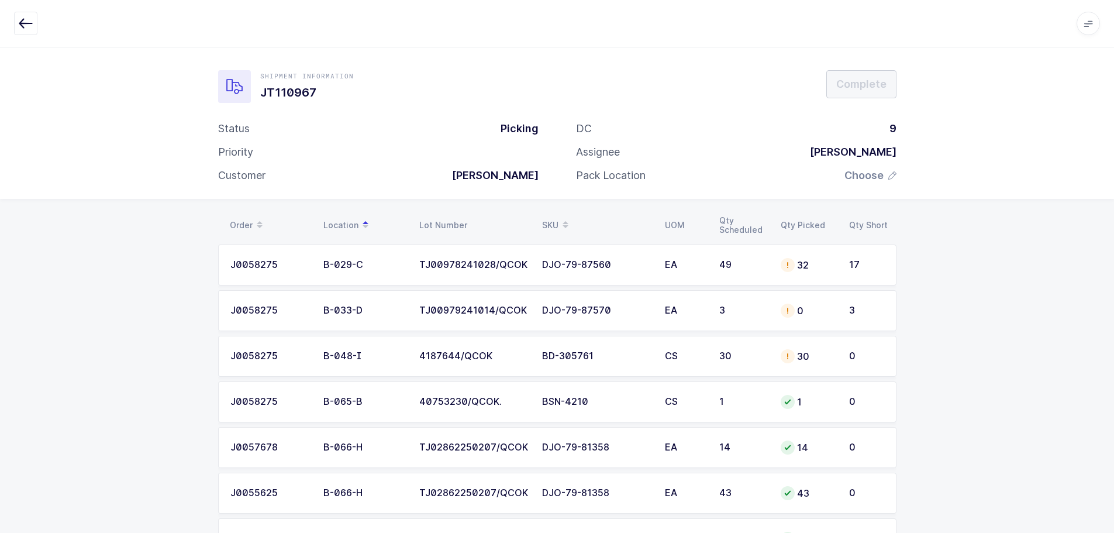
drag, startPoint x: 869, startPoint y: 489, endPoint x: 213, endPoint y: 219, distance: 709.6
copy div "Order Location Lot Number SKU UOM Qty Scheduled Qty Picked Qty Short J0058275 B…"
